Goal: Task Accomplishment & Management: Manage account settings

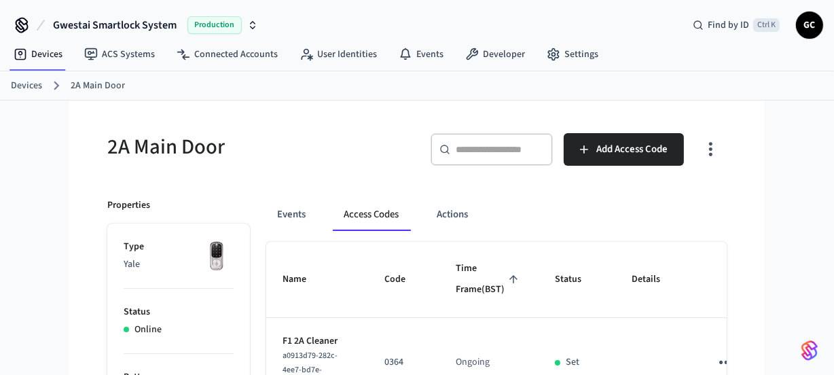
click at [24, 88] on link "Devices" at bounding box center [26, 86] width 31 height 14
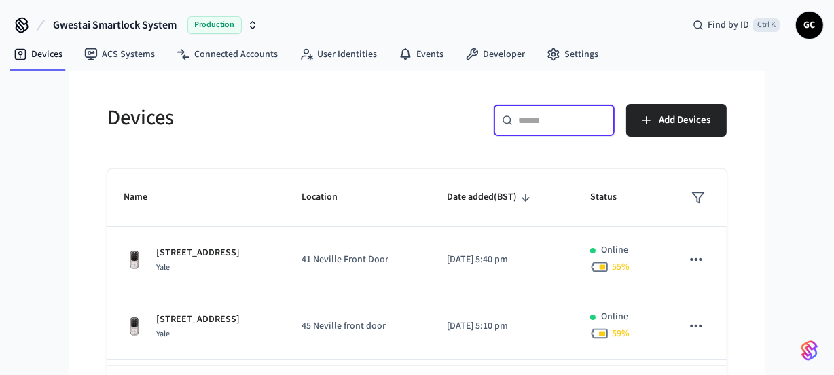
click at [543, 122] on input "text" at bounding box center [562, 120] width 88 height 14
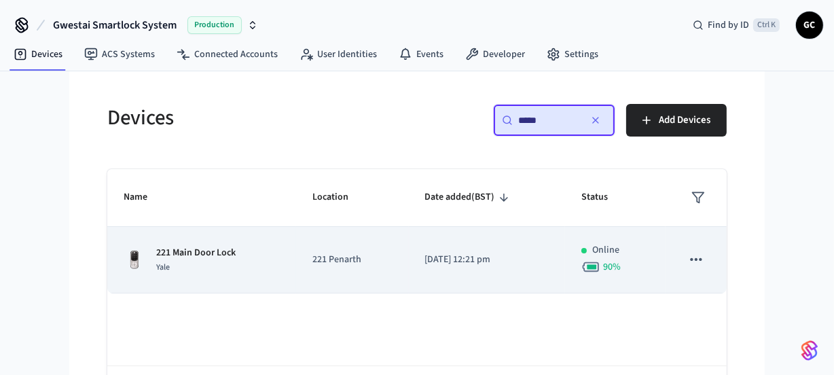
type input "*****"
click at [177, 251] on p "221 Main Door Lock" at bounding box center [195, 253] width 79 height 14
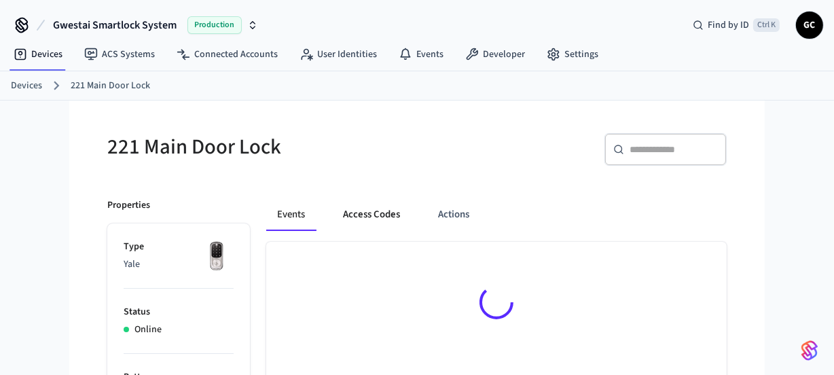
click at [361, 214] on button "Access Codes" at bounding box center [371, 214] width 79 height 33
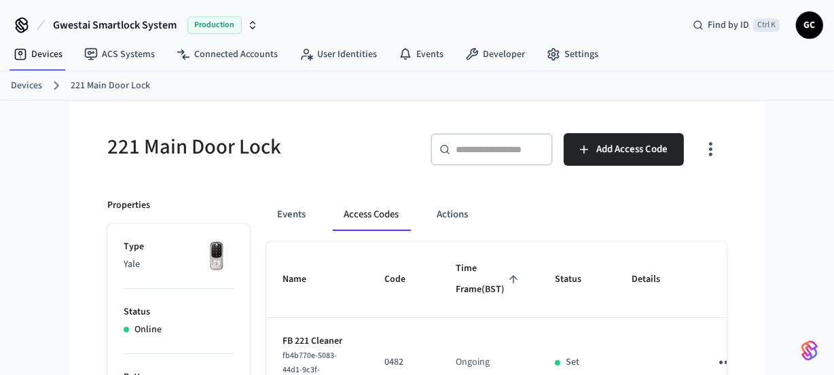
click at [14, 86] on link "Devices" at bounding box center [26, 86] width 31 height 14
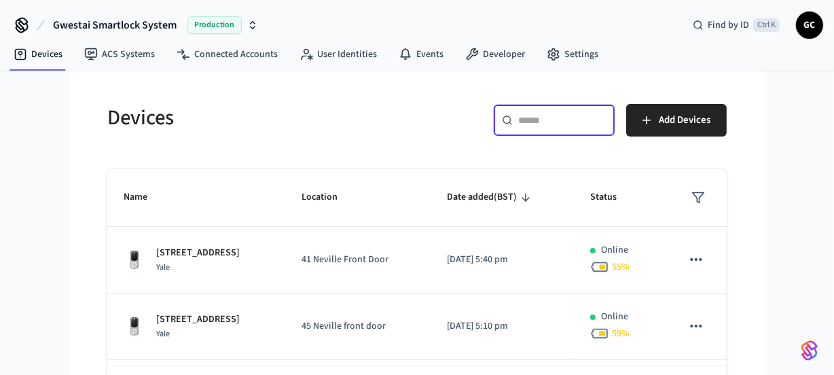
click at [544, 122] on input "text" at bounding box center [562, 120] width 88 height 14
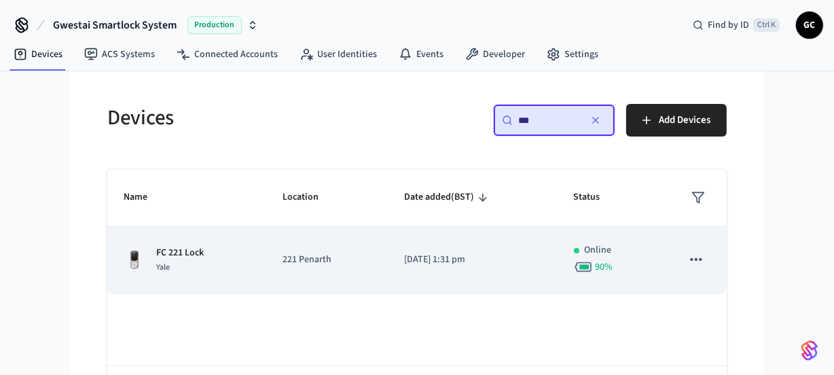
type input "**"
click at [162, 268] on span "Yale" at bounding box center [163, 268] width 14 height 12
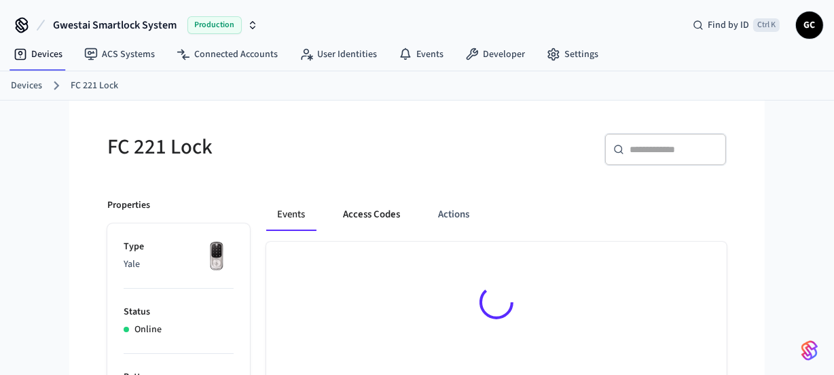
click at [363, 213] on button "Access Codes" at bounding box center [371, 214] width 79 height 33
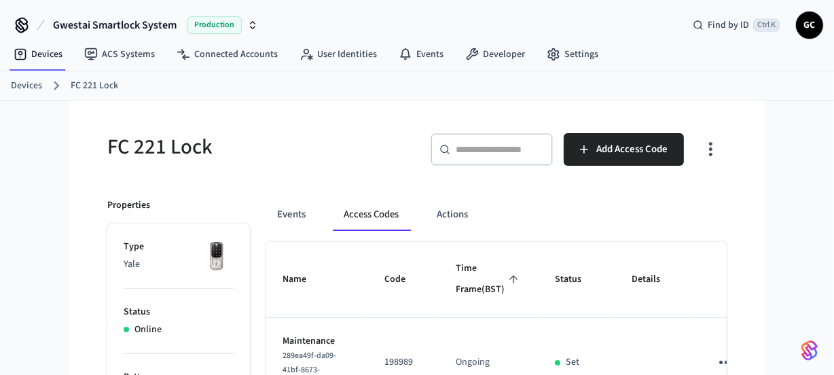
click at [27, 88] on link "Devices" at bounding box center [26, 86] width 31 height 14
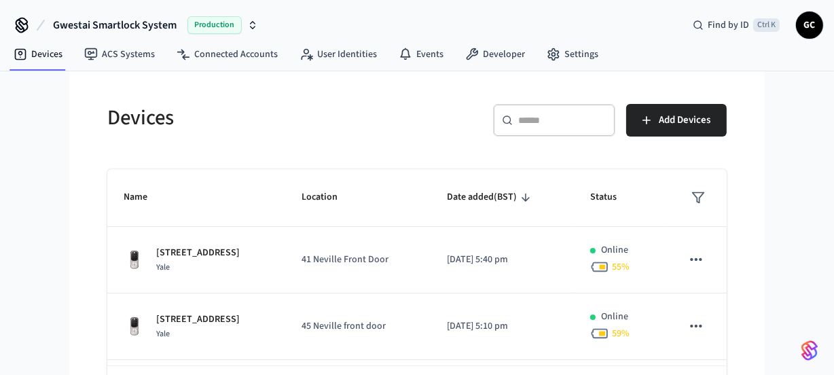
click at [531, 122] on input "text" at bounding box center [562, 120] width 88 height 14
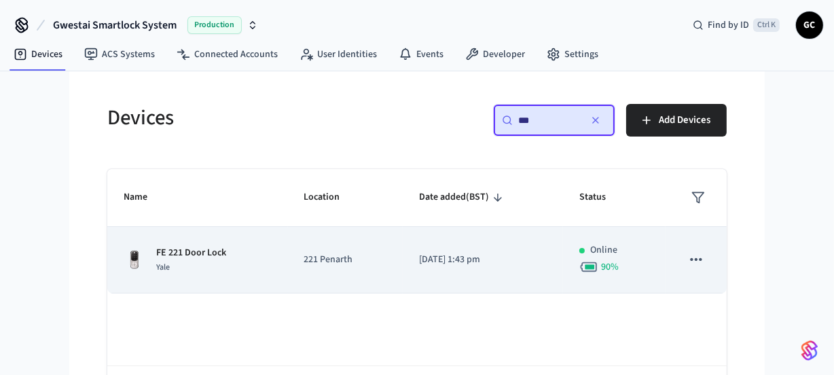
type input "**"
click at [250, 264] on div "FE 221 Door Lock Yale" at bounding box center [198, 260] width 148 height 29
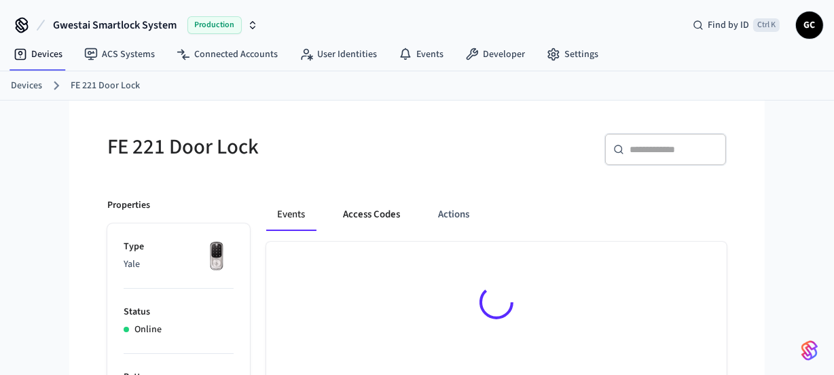
click at [376, 211] on button "Access Codes" at bounding box center [371, 214] width 79 height 33
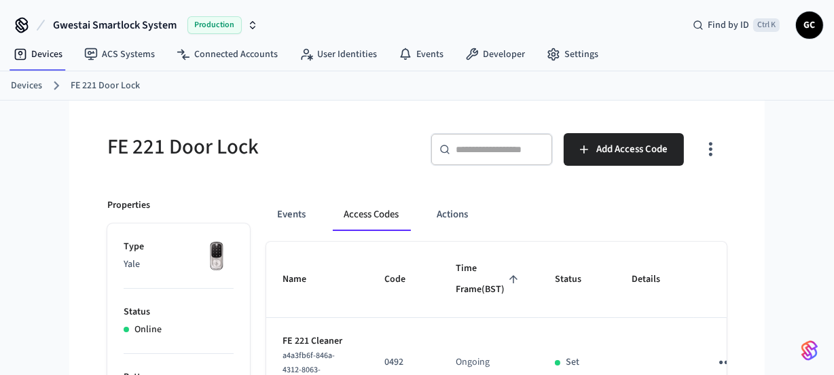
click at [27, 81] on link "Devices" at bounding box center [26, 86] width 31 height 14
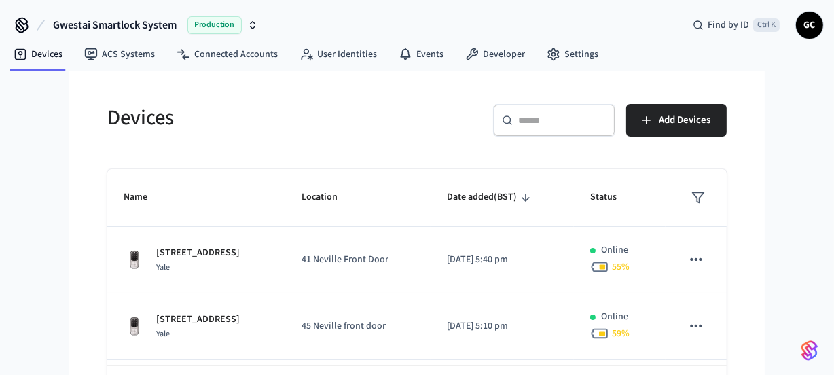
click at [546, 119] on input "text" at bounding box center [562, 120] width 88 height 14
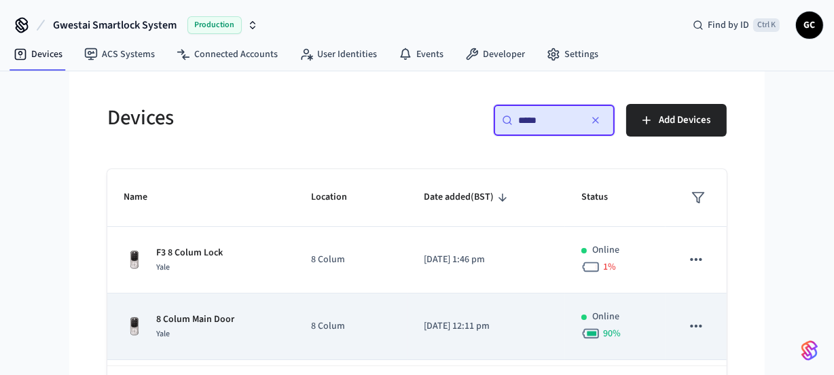
type input "*****"
click at [227, 327] on div "Yale" at bounding box center [195, 334] width 78 height 14
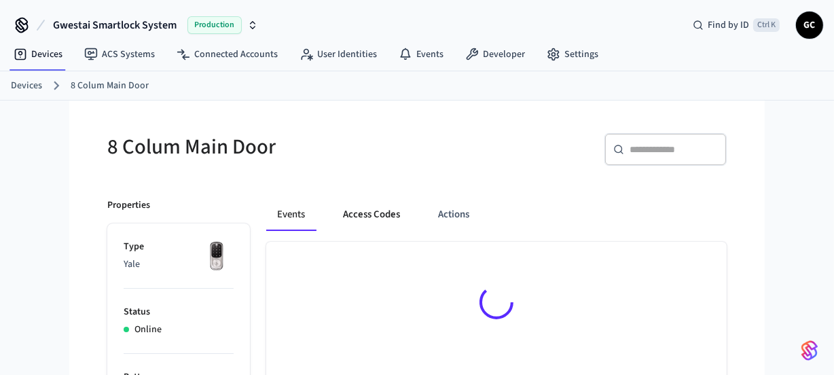
click at [357, 216] on button "Access Codes" at bounding box center [371, 214] width 79 height 33
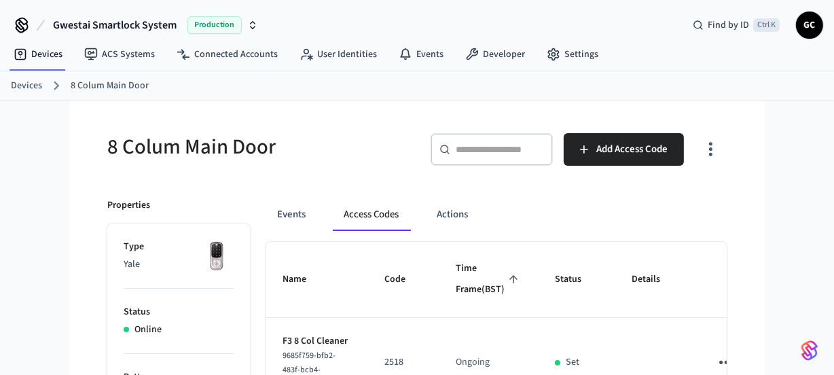
click at [20, 81] on link "Devices" at bounding box center [26, 86] width 31 height 14
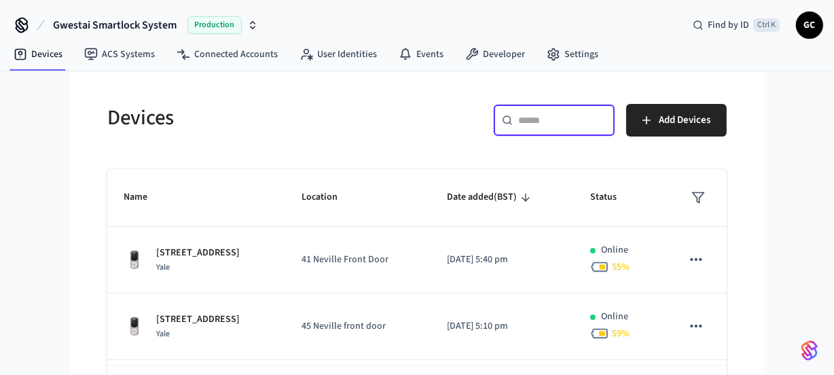
click at [526, 123] on input "text" at bounding box center [562, 120] width 88 height 14
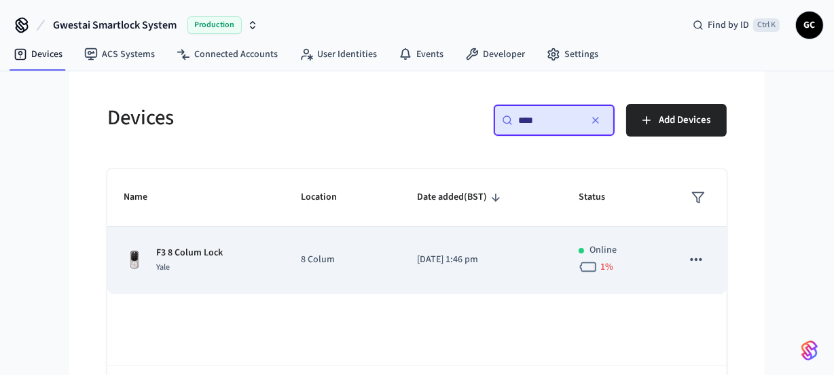
type input "****"
click at [179, 251] on p "F3 8 Colum Lock" at bounding box center [189, 253] width 67 height 14
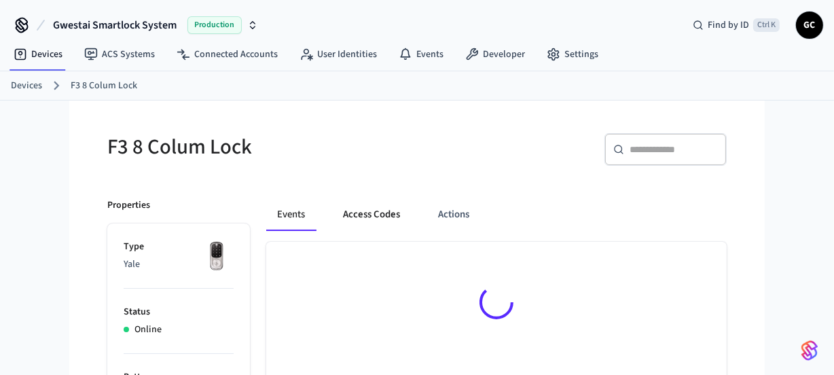
click at [366, 219] on button "Access Codes" at bounding box center [371, 214] width 79 height 33
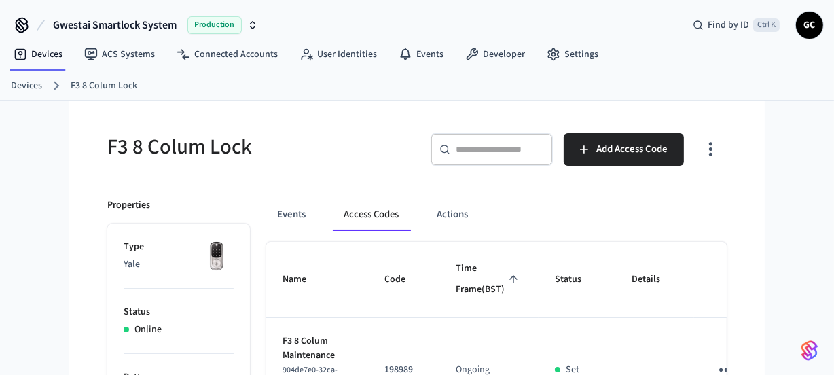
click at [29, 86] on link "Devices" at bounding box center [26, 86] width 31 height 14
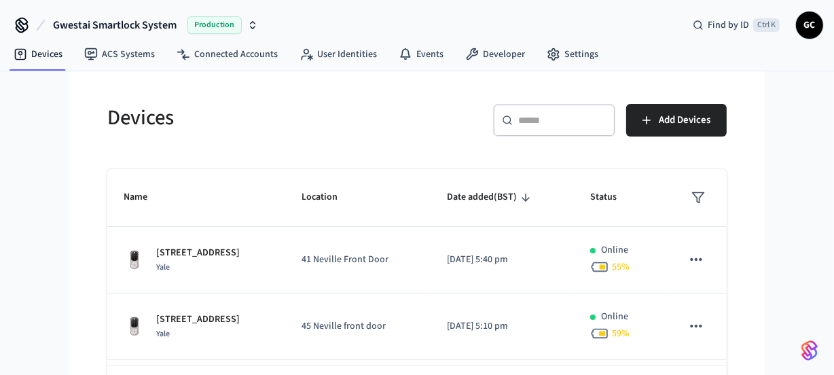
drag, startPoint x: 518, startPoint y: 140, endPoint x: 526, endPoint y: 133, distance: 10.6
click at [520, 139] on div "​ ​" at bounding box center [554, 123] width 122 height 38
click at [531, 122] on input "text" at bounding box center [562, 120] width 88 height 14
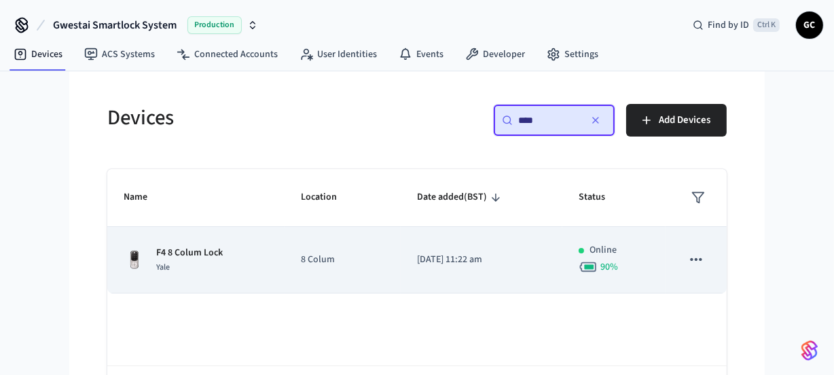
type input "****"
click at [301, 253] on p "8 Colum" at bounding box center [343, 260] width 84 height 14
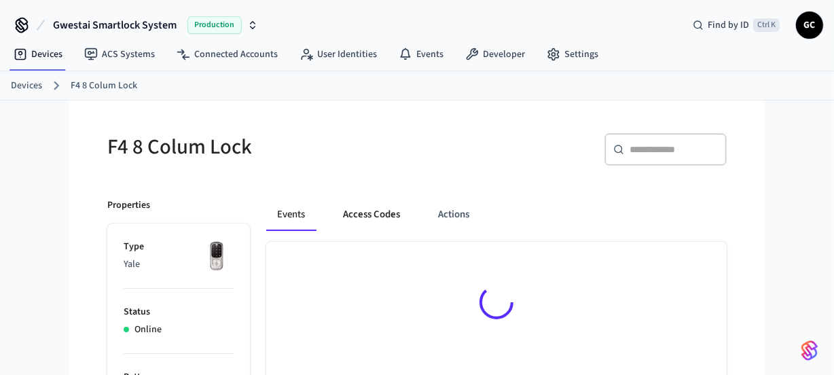
click at [363, 211] on button "Access Codes" at bounding box center [371, 214] width 79 height 33
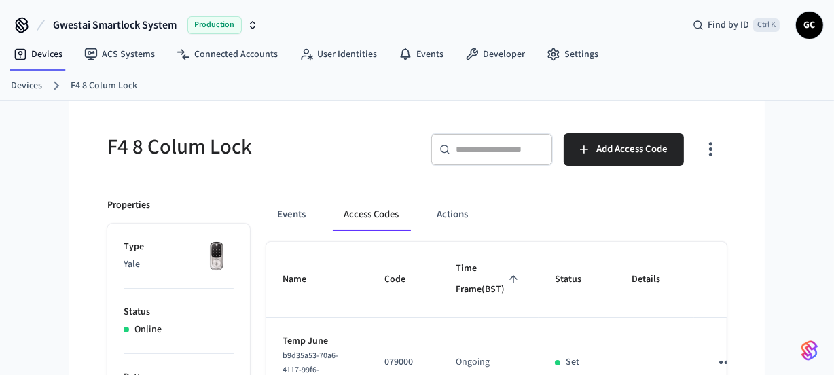
click at [23, 92] on ol "Devices F4 8 Colum Lock" at bounding box center [422, 86] width 823 height 18
click at [26, 84] on link "Devices" at bounding box center [26, 86] width 31 height 14
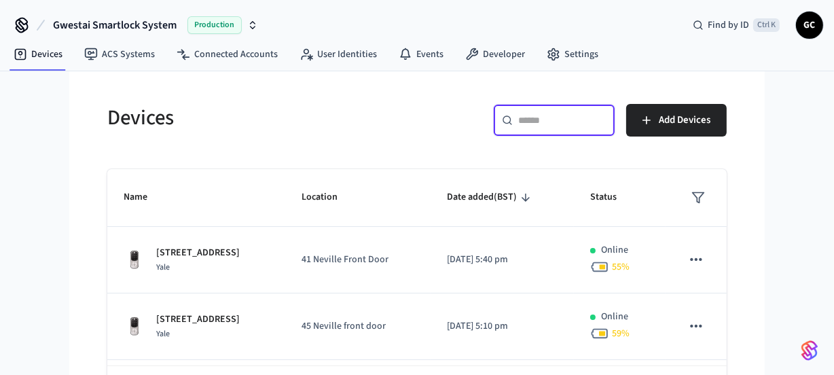
click at [541, 123] on input "text" at bounding box center [562, 120] width 88 height 14
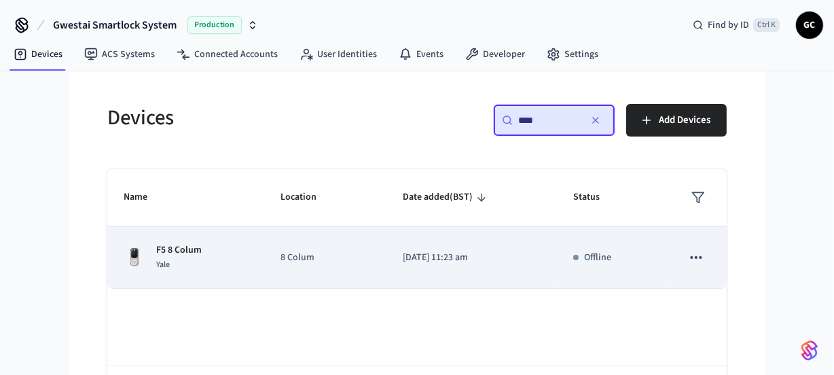
type input "****"
click at [179, 242] on td "F5 8 Colum Yale" at bounding box center [185, 258] width 157 height 62
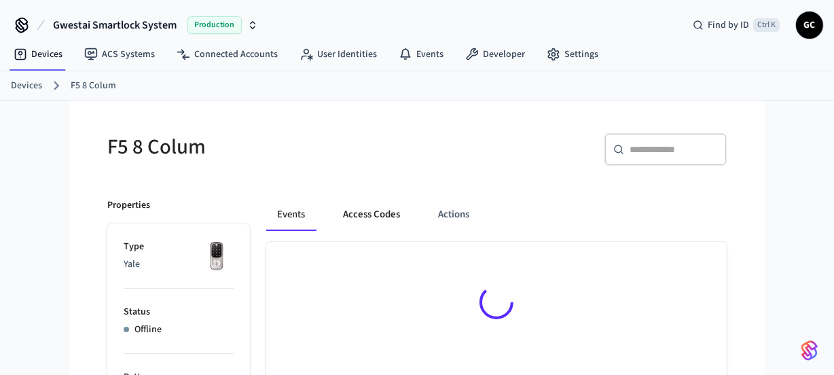
click at [364, 215] on button "Access Codes" at bounding box center [371, 214] width 79 height 33
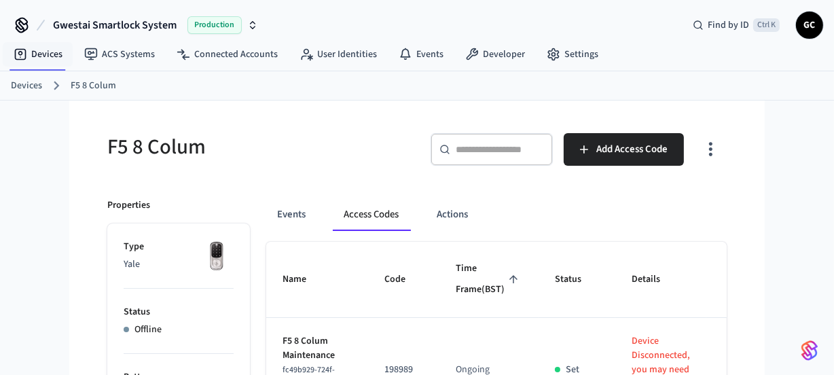
click at [28, 79] on link "Devices" at bounding box center [26, 86] width 31 height 14
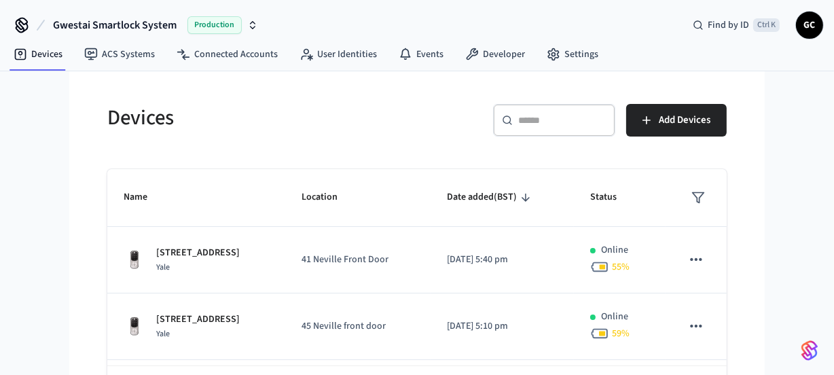
click at [541, 111] on div "​ ​" at bounding box center [554, 120] width 122 height 33
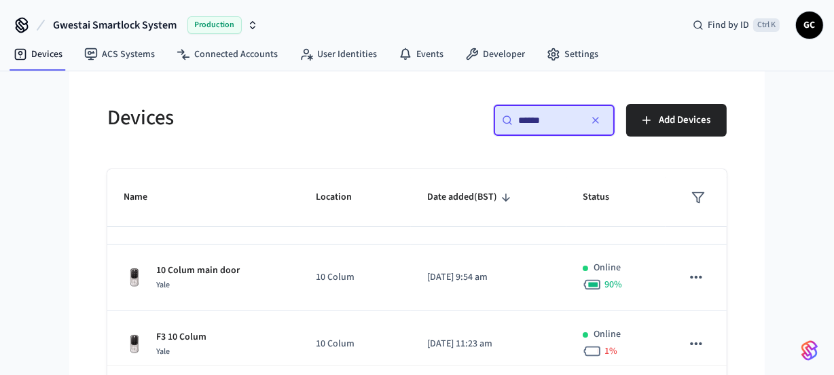
scroll to position [185, 0]
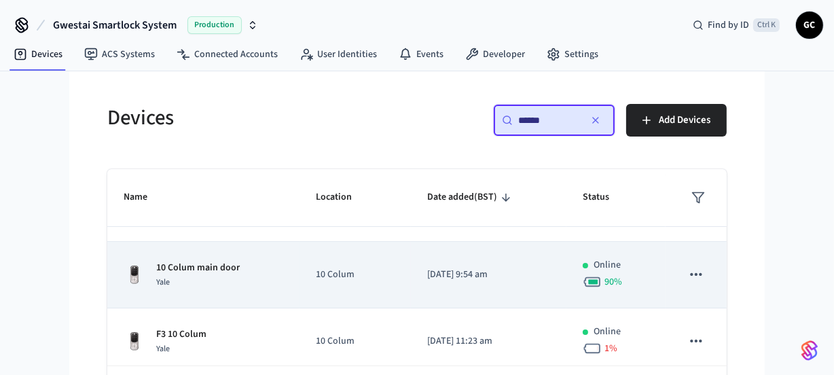
type input "******"
click at [190, 272] on p "10 Colum main door" at bounding box center [198, 268] width 84 height 14
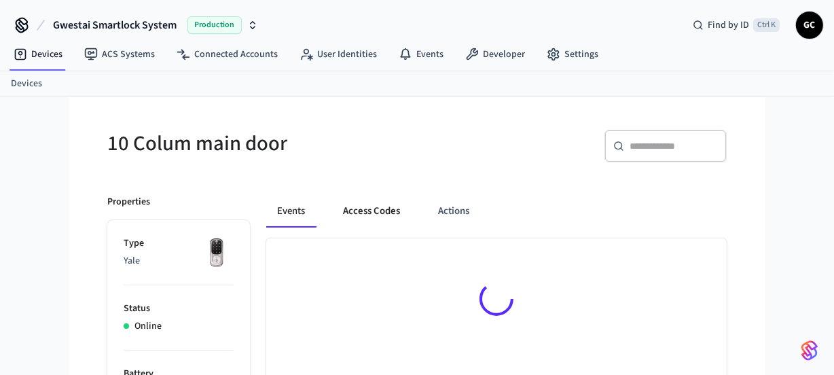
click at [360, 209] on button "Access Codes" at bounding box center [371, 211] width 79 height 33
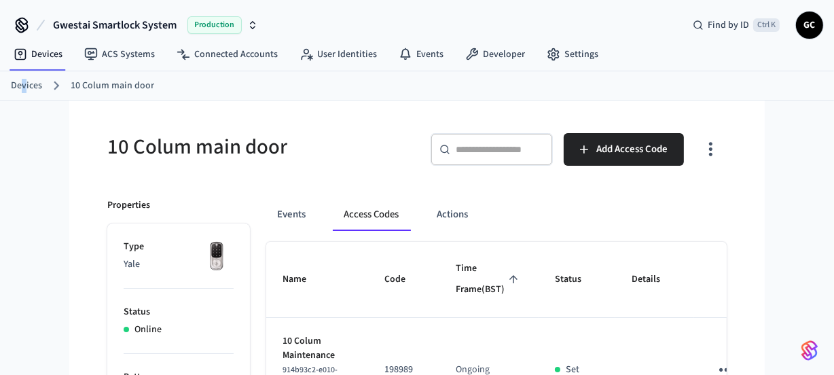
click at [22, 75] on div "Devices 10 Colum main door" at bounding box center [417, 85] width 834 height 29
click at [31, 81] on link "Devices" at bounding box center [26, 86] width 31 height 14
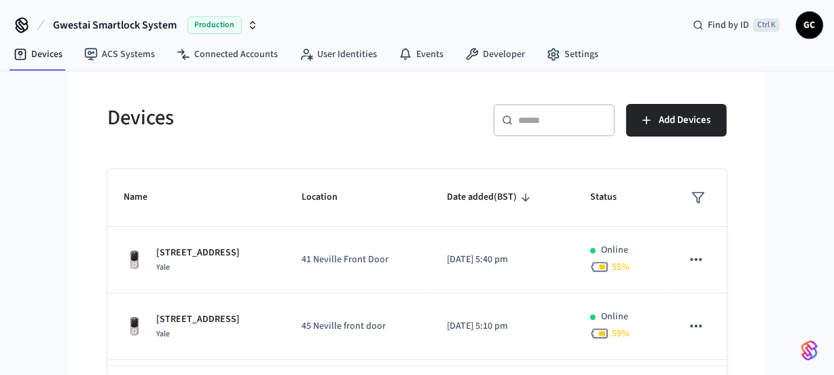
click at [565, 112] on div "​ ​" at bounding box center [554, 120] width 122 height 33
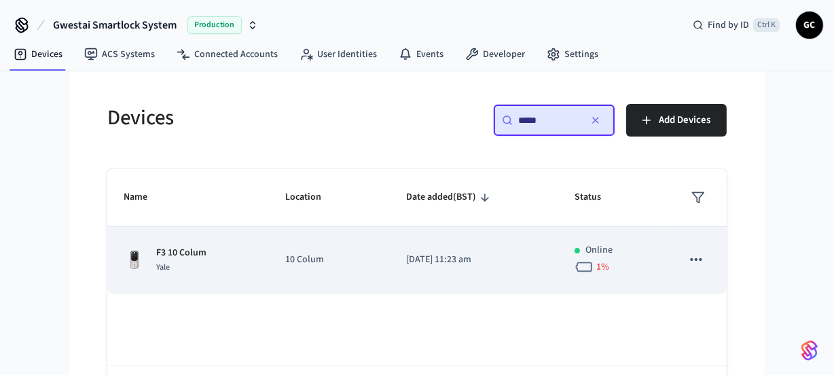
type input "*****"
click at [285, 258] on p "10 Colum" at bounding box center [329, 260] width 88 height 14
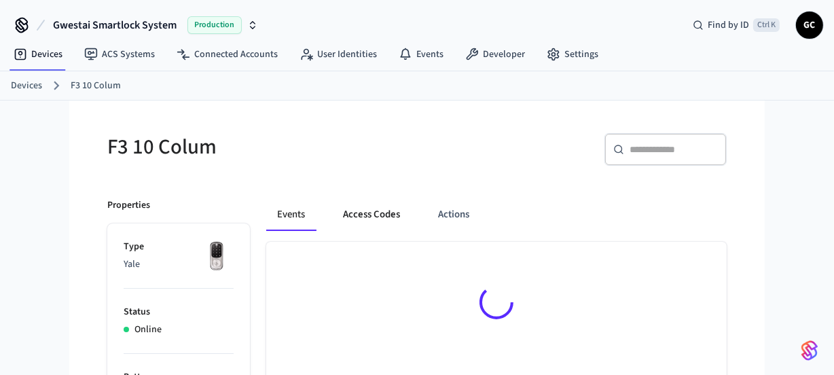
click at [378, 209] on button "Access Codes" at bounding box center [371, 214] width 79 height 33
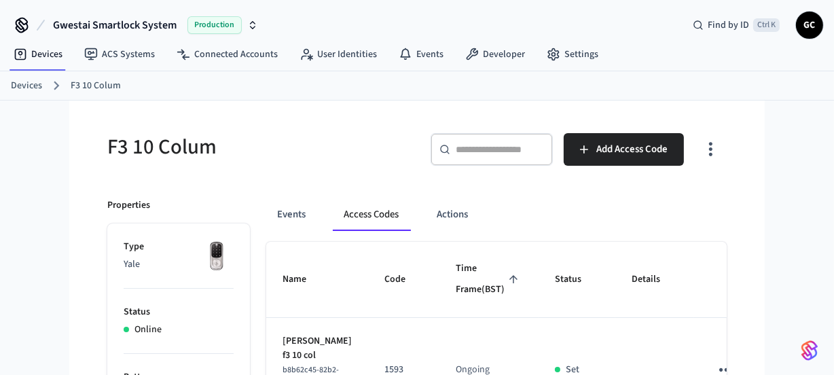
click at [387, 218] on button "Access Codes" at bounding box center [371, 214] width 77 height 33
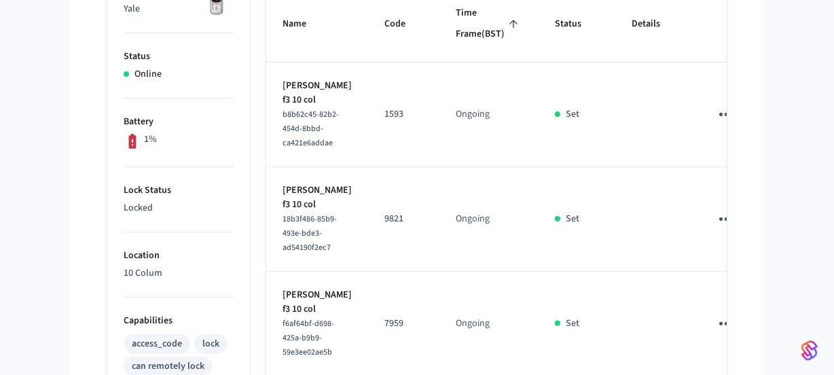
scroll to position [185, 0]
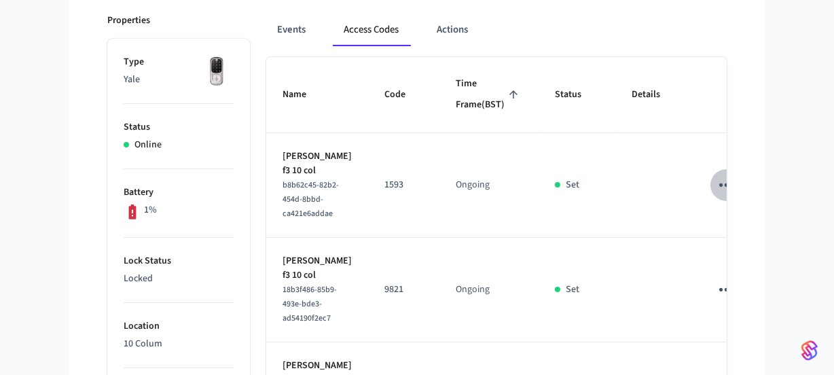
click at [716, 196] on icon "sticky table" at bounding box center [726, 185] width 21 height 21
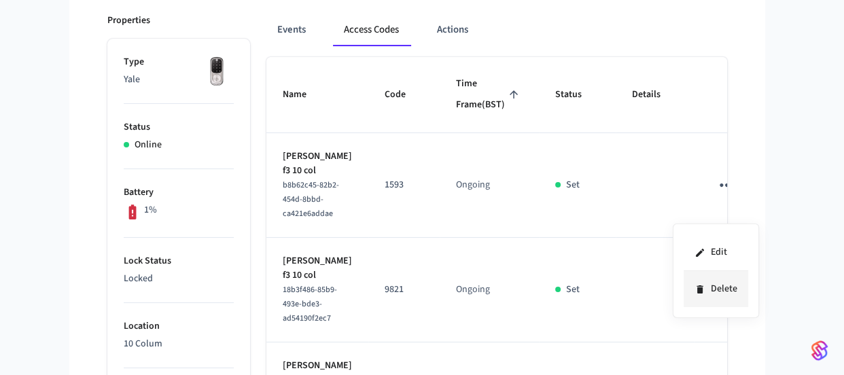
click at [706, 281] on li "Delete" at bounding box center [715, 289] width 65 height 36
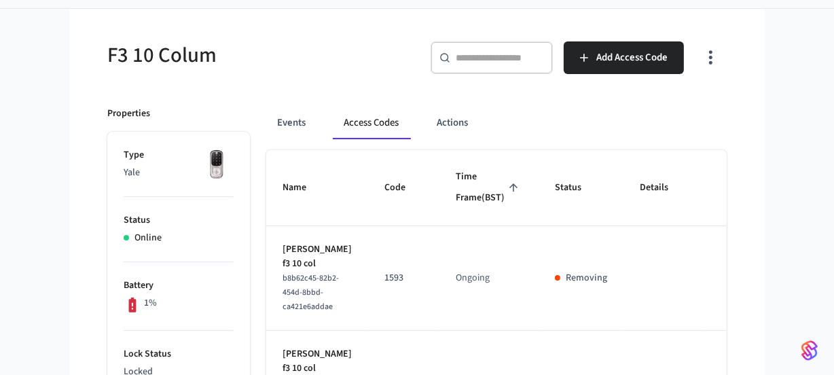
scroll to position [0, 0]
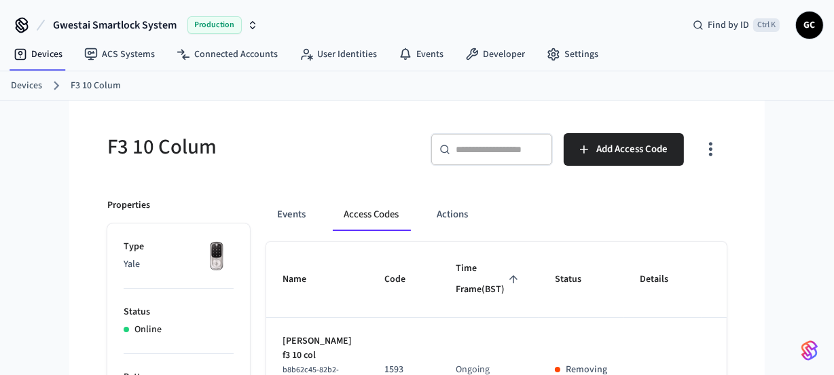
click at [37, 82] on link "Devices" at bounding box center [26, 86] width 31 height 14
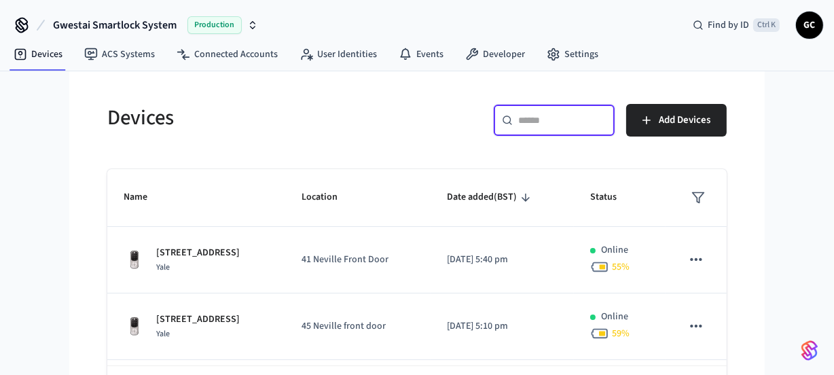
click at [570, 122] on input "text" at bounding box center [562, 120] width 88 height 14
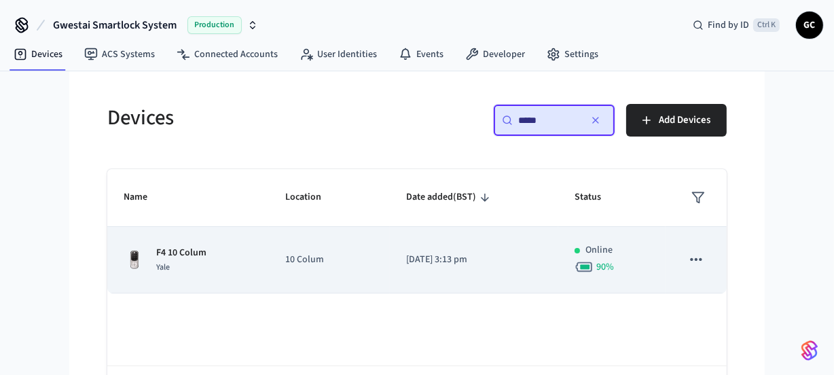
type input "*****"
click at [190, 249] on p "F4 10 Colum" at bounding box center [181, 253] width 50 height 14
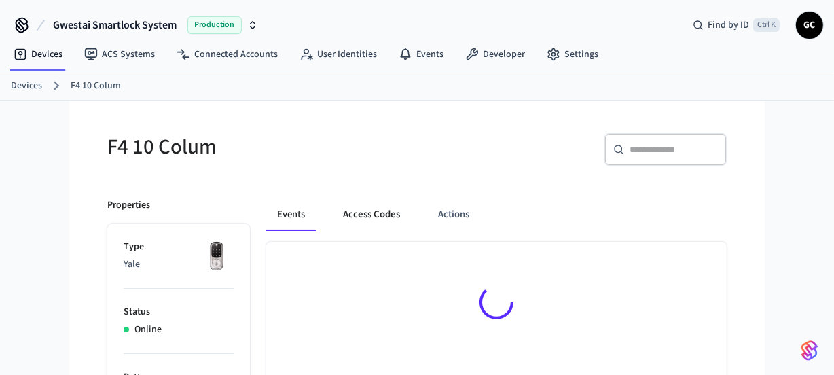
drag, startPoint x: 326, startPoint y: 213, endPoint x: 357, endPoint y: 213, distance: 31.2
click at [355, 213] on div "Events Access Codes Actions" at bounding box center [496, 214] width 461 height 33
click at [358, 213] on button "Access Codes" at bounding box center [371, 214] width 79 height 33
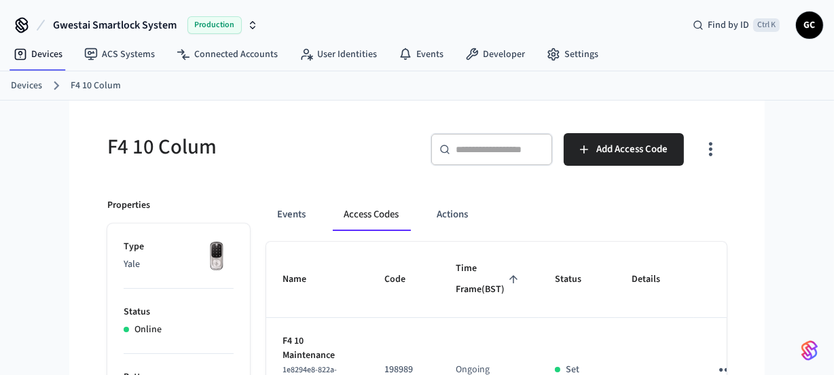
click at [37, 80] on link "Devices" at bounding box center [26, 86] width 31 height 14
